Goal: Find contact information: Find contact information

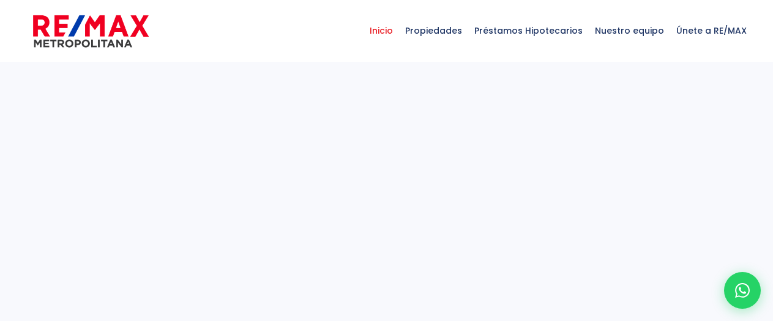
select select
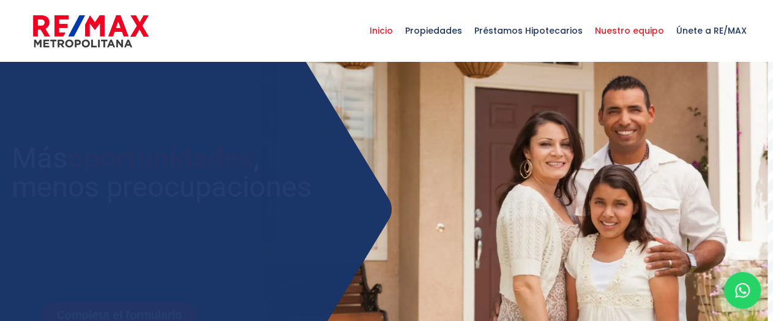
click at [632, 31] on span "Nuestro equipo" at bounding box center [629, 30] width 81 height 37
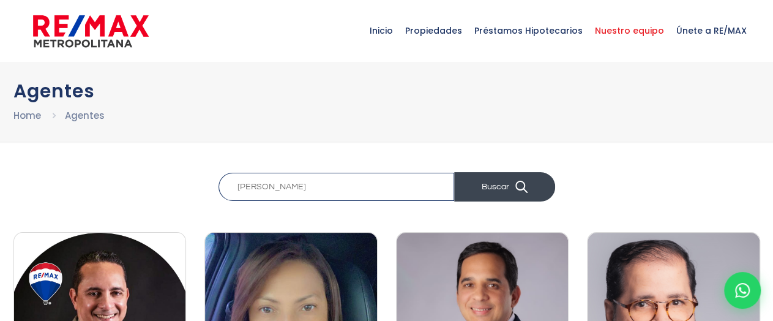
type input "raquel"
click at [502, 176] on button "Buscar" at bounding box center [504, 186] width 101 height 29
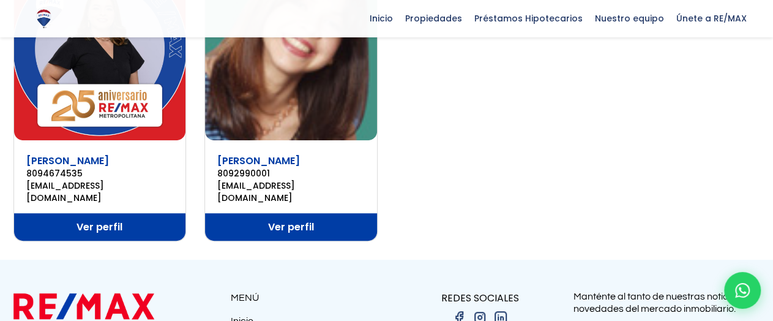
click at [106, 67] on img at bounding box center [100, 49] width 172 height 184
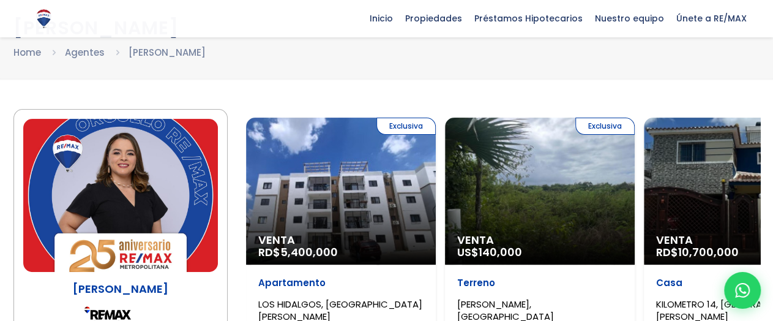
scroll to position [61, 0]
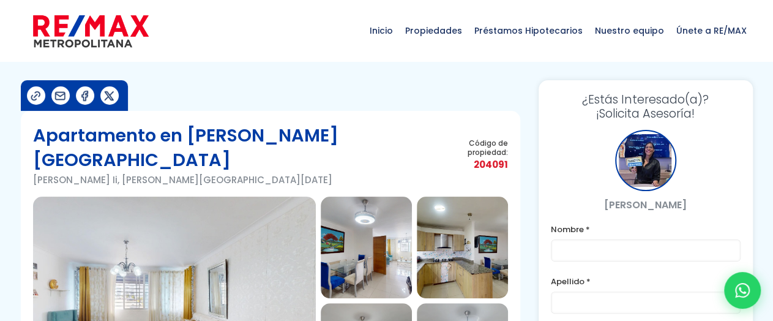
click at [653, 167] on div at bounding box center [645, 160] width 61 height 61
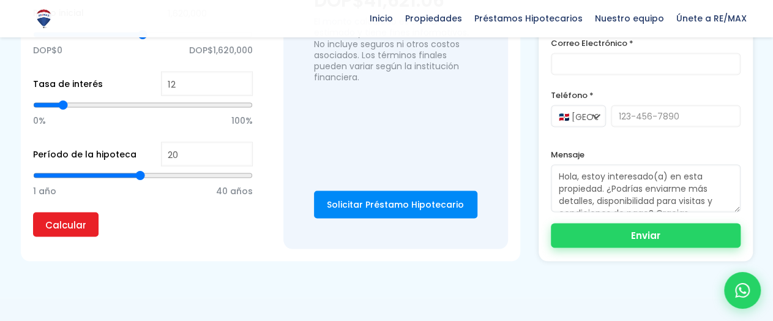
click at [651, 223] on button "Enviar" at bounding box center [646, 235] width 190 height 24
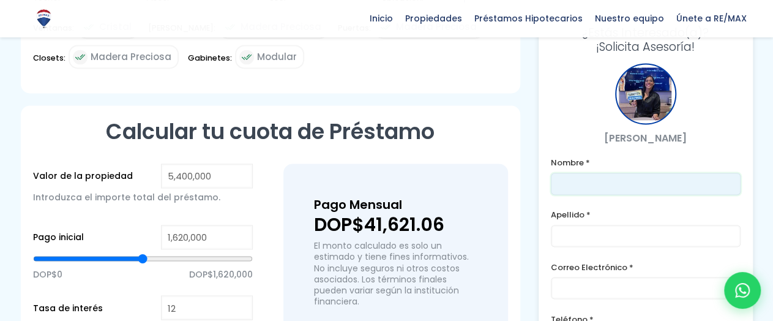
click at [620, 173] on input "text" at bounding box center [646, 184] width 190 height 22
type input "[PERSON_NAME]"
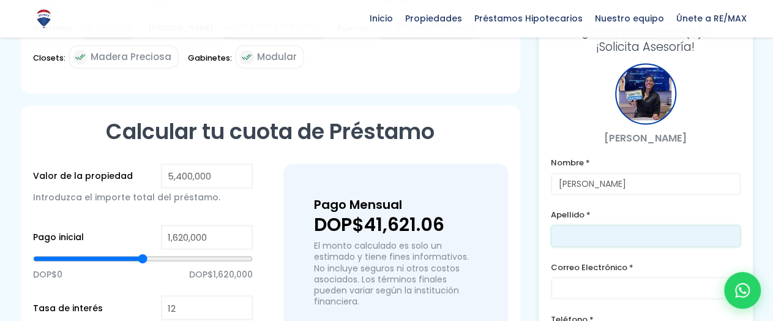
click at [602, 225] on input "text" at bounding box center [646, 236] width 190 height 22
type input "Alvarez"
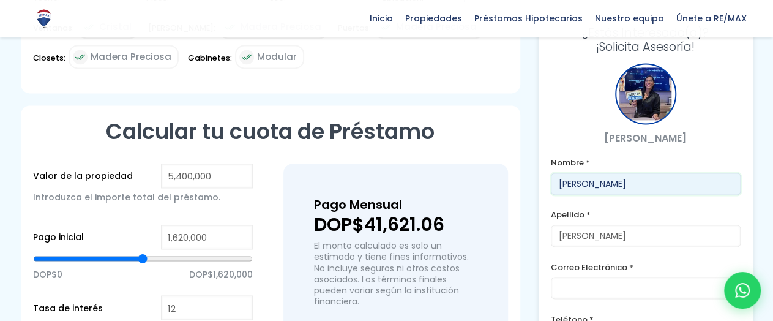
drag, startPoint x: 592, startPoint y: 161, endPoint x: 638, endPoint y: 160, distance: 45.9
click at [638, 173] on input "[PERSON_NAME]" at bounding box center [646, 184] width 190 height 22
type input "Raquel"
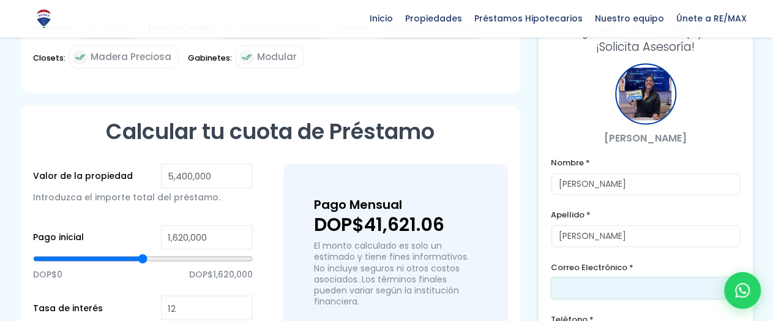
click at [616, 277] on input "email" at bounding box center [646, 288] width 190 height 22
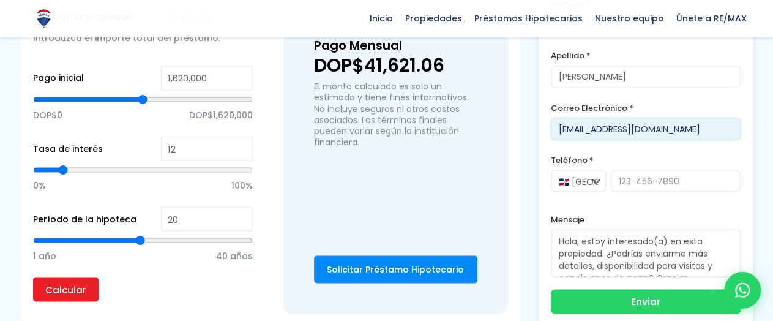
scroll to position [1064, 0]
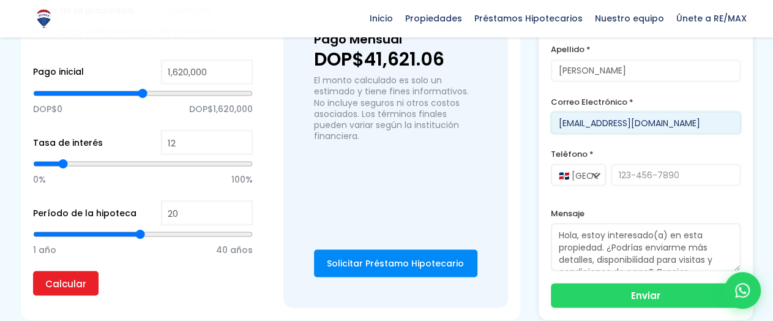
type input "[EMAIL_ADDRESS][DOMAIN_NAME]"
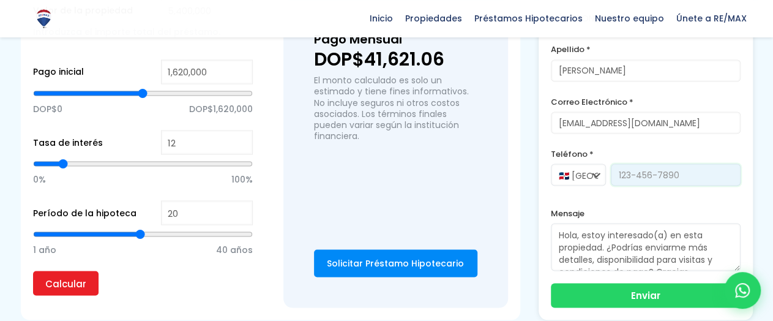
click at [657, 163] on input "tel" at bounding box center [676, 174] width 130 height 22
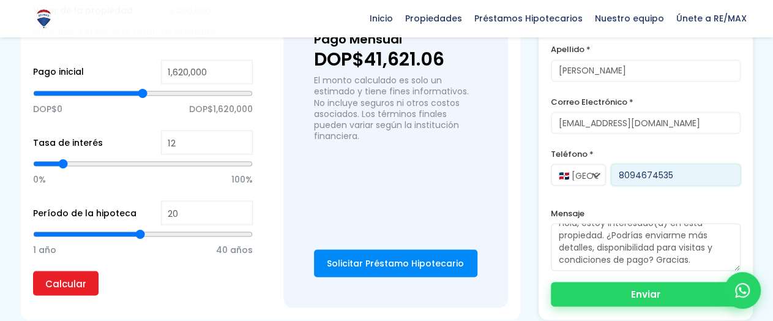
type input "8094674535"
click at [660, 282] on button "Enviar" at bounding box center [646, 294] width 190 height 24
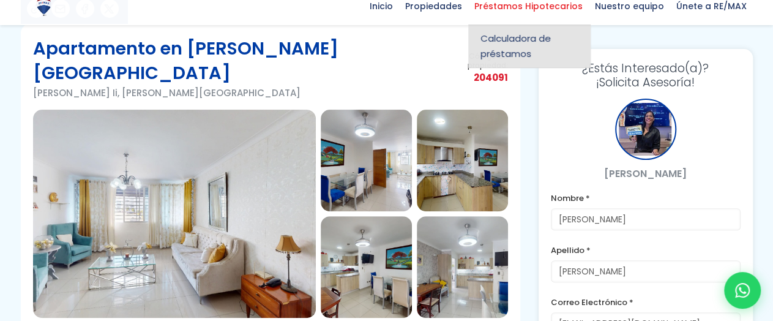
scroll to position [87, 0]
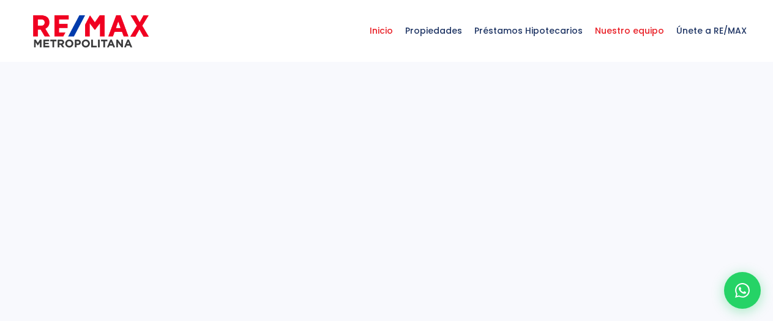
select select
click at [626, 30] on span "Nuestro equipo" at bounding box center [629, 30] width 81 height 37
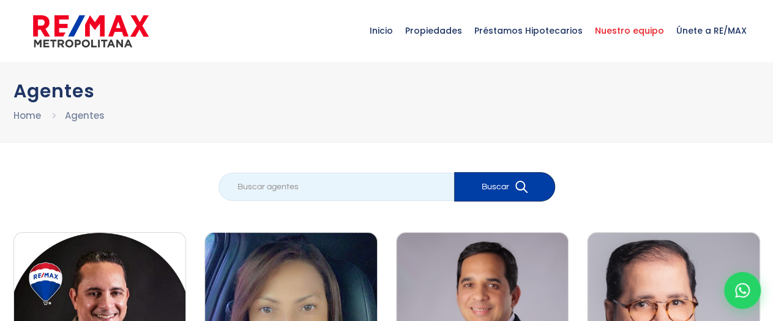
click at [402, 190] on input "search" at bounding box center [336, 187] width 236 height 28
type input "patricia leyba"
click at [454, 172] on button "Buscar" at bounding box center [504, 186] width 101 height 29
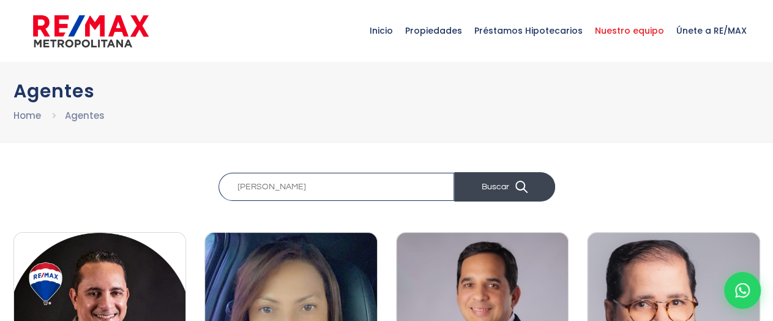
click at [509, 198] on button "Buscar" at bounding box center [504, 186] width 101 height 29
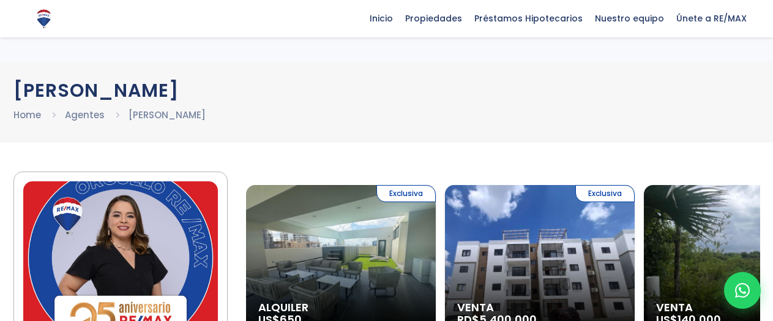
scroll to position [61, 0]
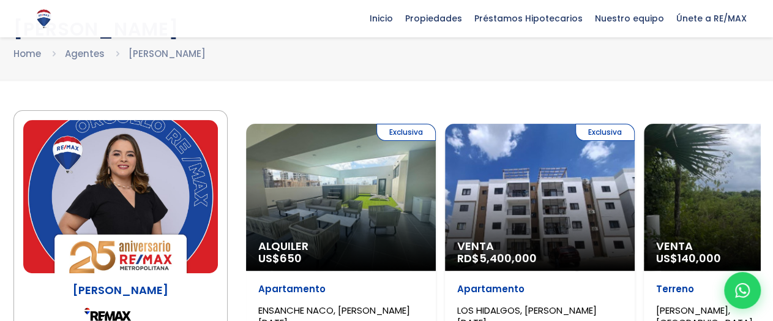
click at [343, 193] on div "Exclusiva Alquiler US$ 650" at bounding box center [341, 197] width 190 height 147
click at [337, 205] on div "Exclusiva Alquiler US$ 650" at bounding box center [341, 197] width 190 height 147
